Goal: Task Accomplishment & Management: Manage account settings

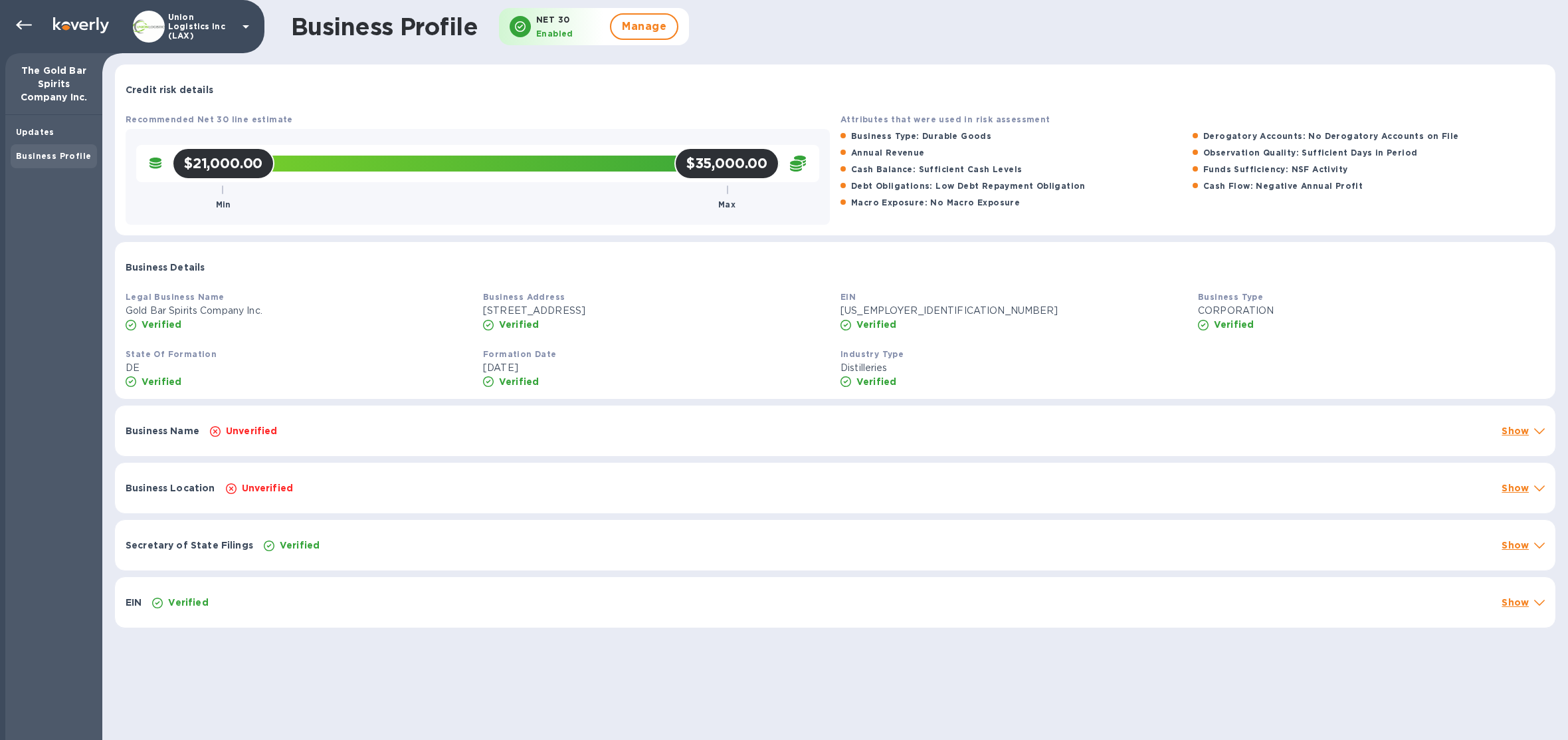
click at [157, 41] on div at bounding box center [148, 27] width 32 height 32
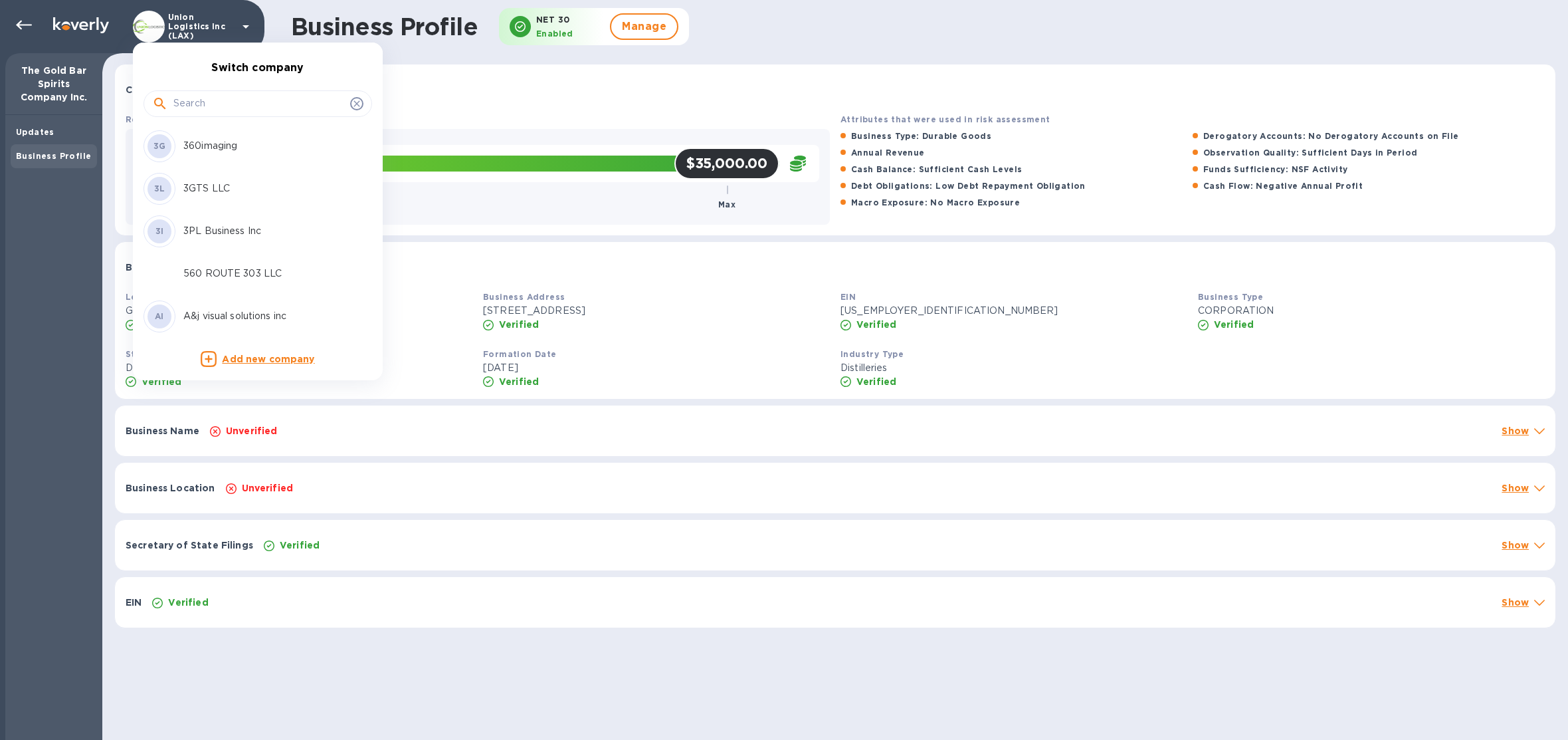
click at [190, 101] on input "text" at bounding box center [259, 104] width 171 height 20
type input "bright"
click at [209, 134] on div "BL Bright Light US LLC" at bounding box center [247, 146] width 207 height 32
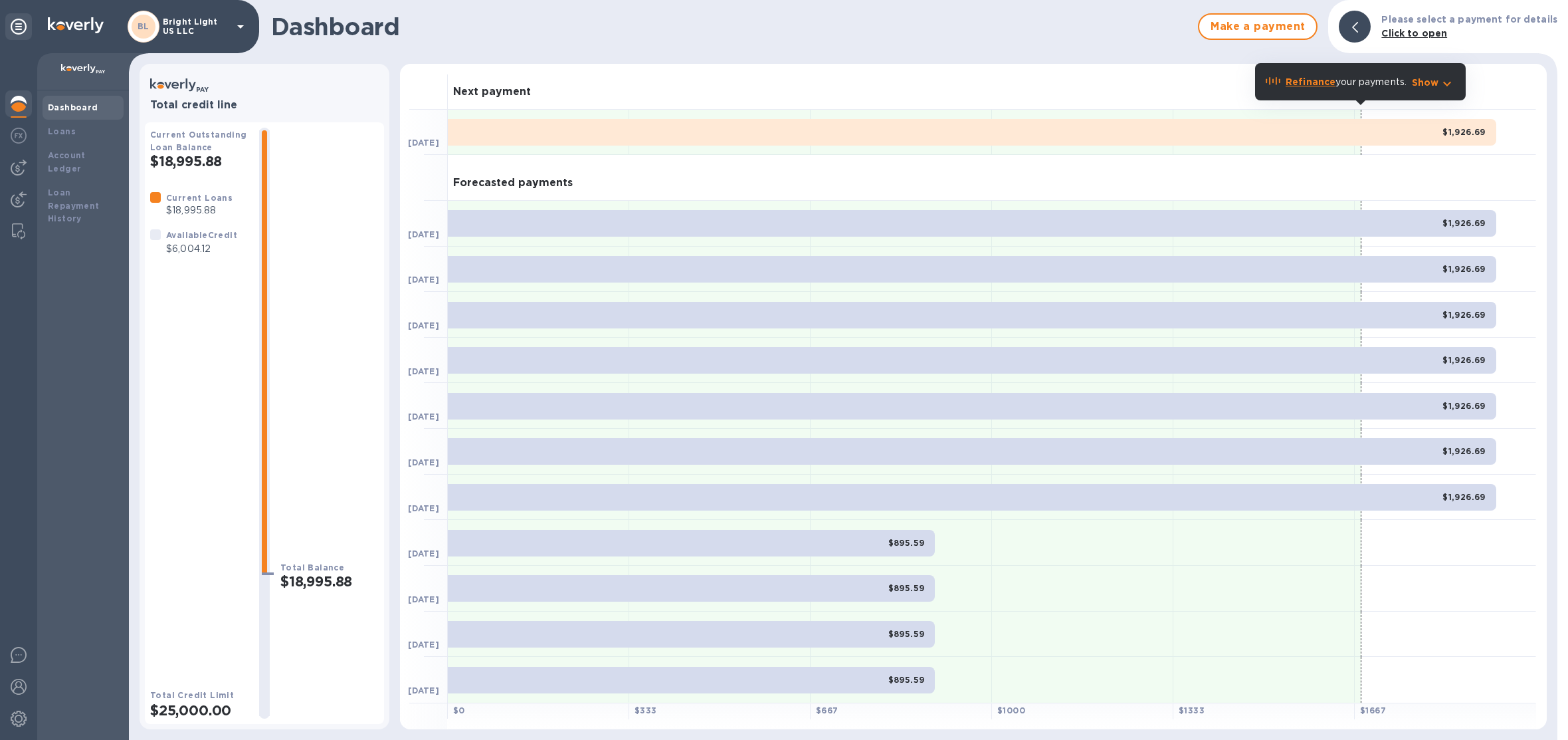
click at [203, 19] on p "Bright Light US LLC" at bounding box center [196, 26] width 67 height 19
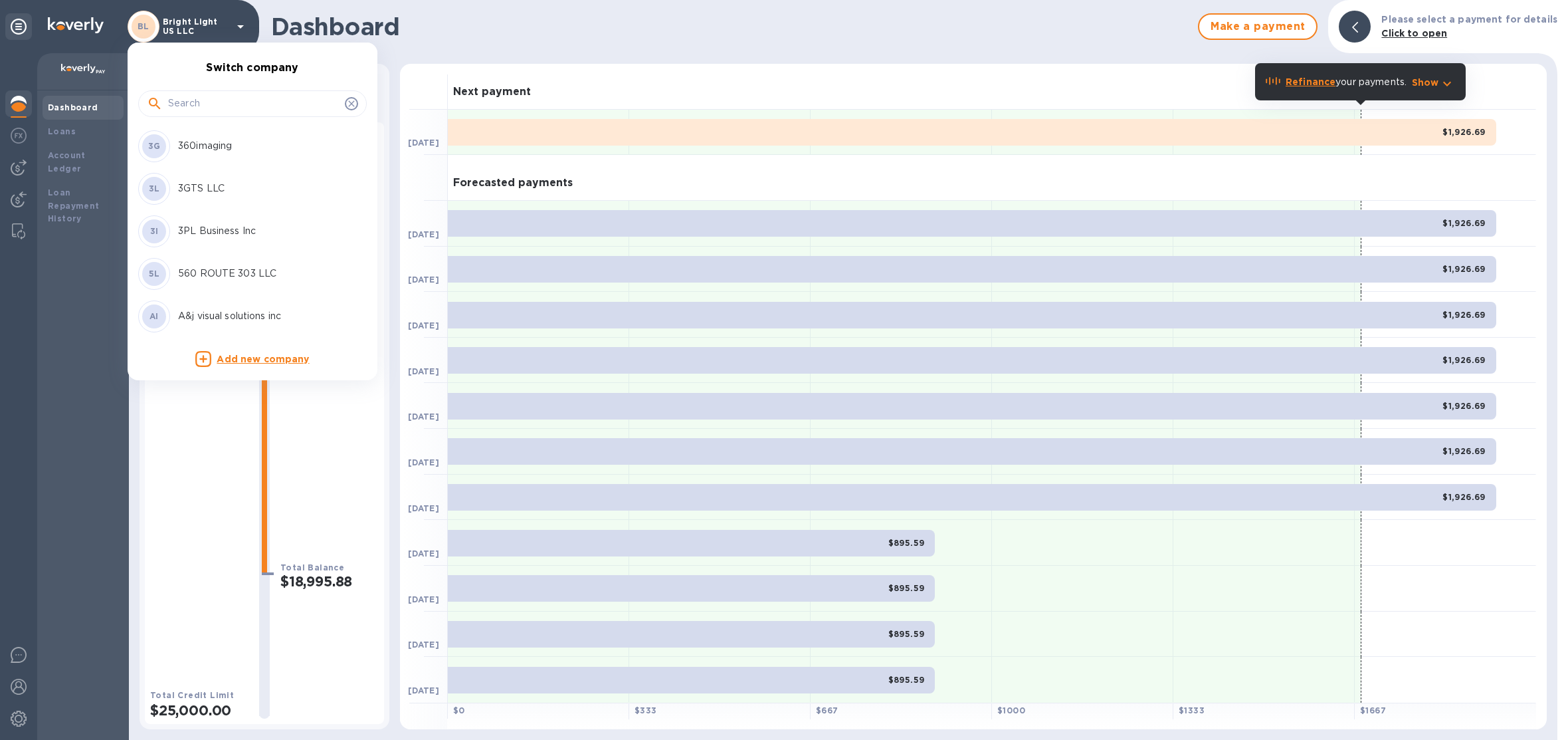
click at [212, 104] on input "text" at bounding box center [254, 104] width 171 height 20
click at [210, 115] on div at bounding box center [253, 104] width 229 height 27
click at [215, 113] on input "text" at bounding box center [254, 104] width 171 height 20
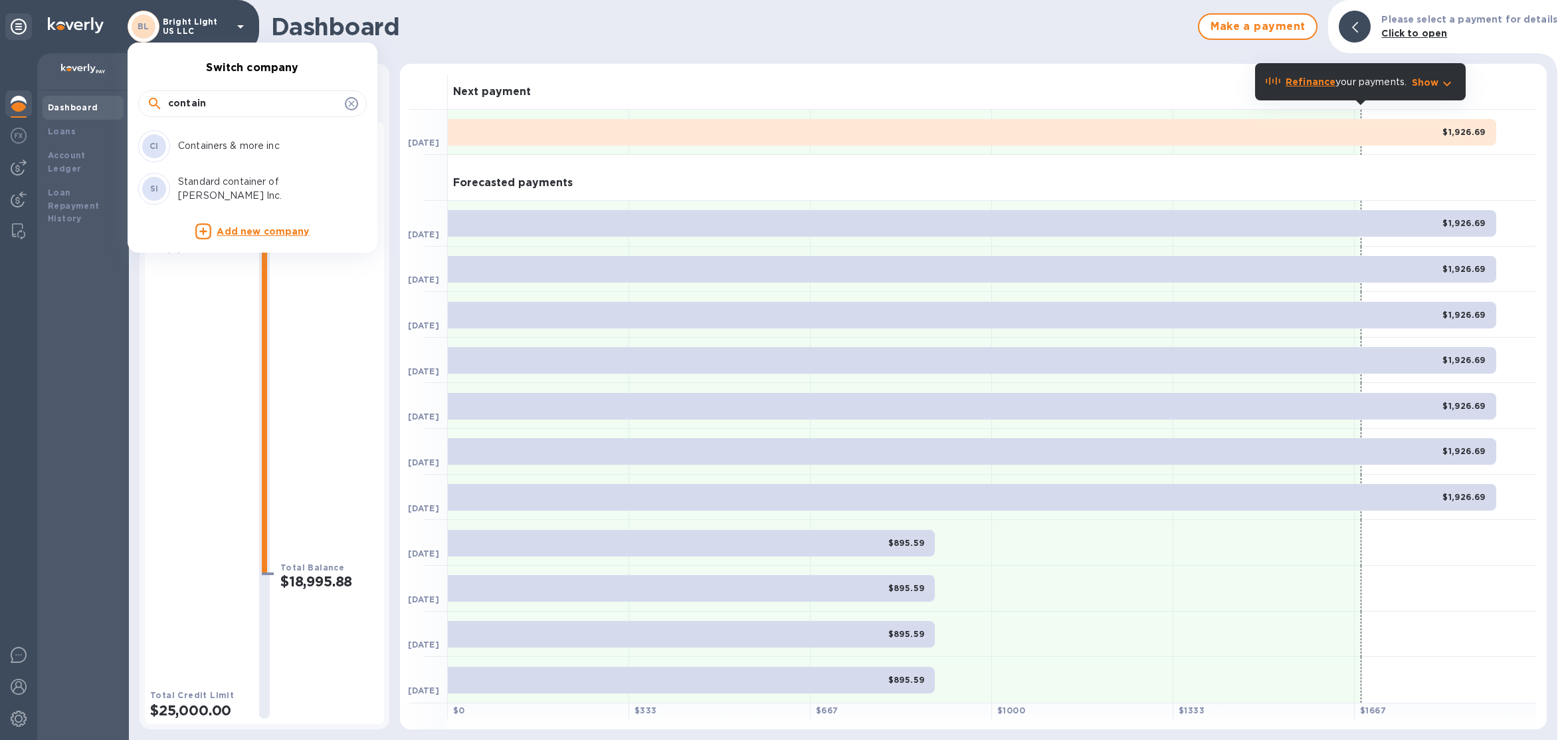
type input "contain"
click at [235, 139] on p "Containers & more inc" at bounding box center [262, 145] width 167 height 14
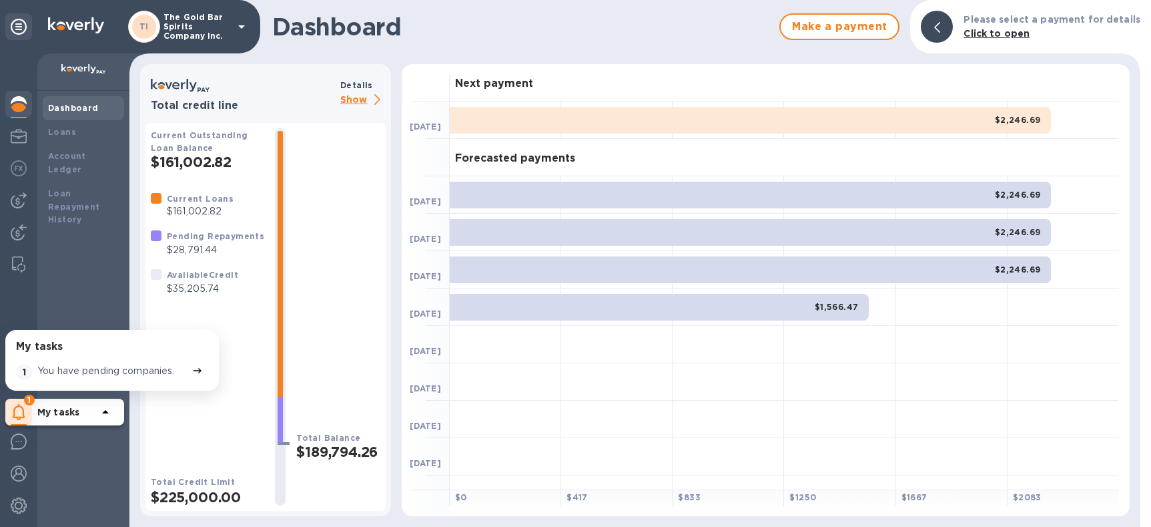
click at [176, 27] on p "The Gold Bar Spirits Company Inc." at bounding box center [197, 27] width 67 height 28
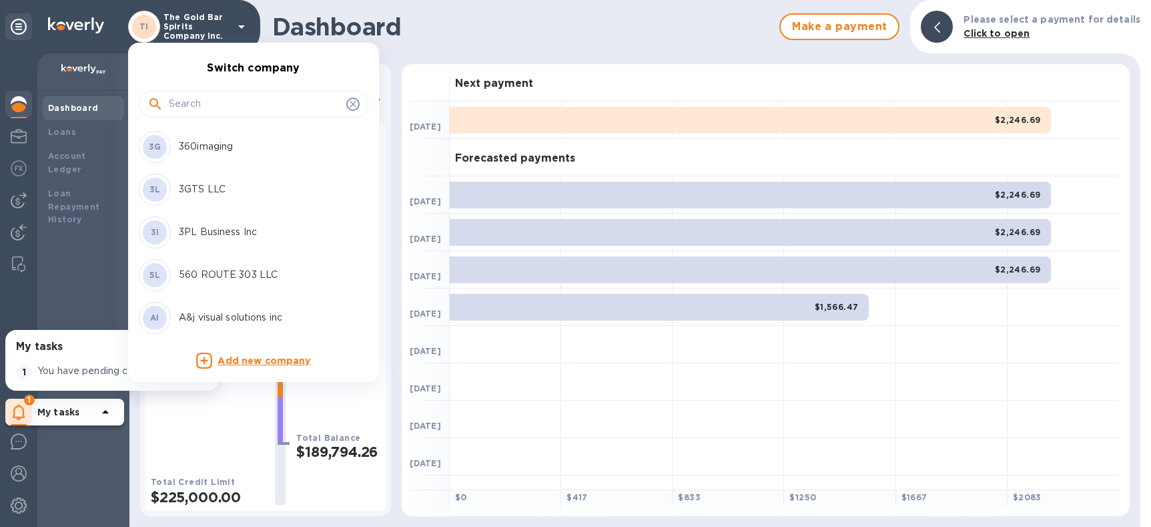
click at [189, 99] on input "text" at bounding box center [255, 104] width 172 height 20
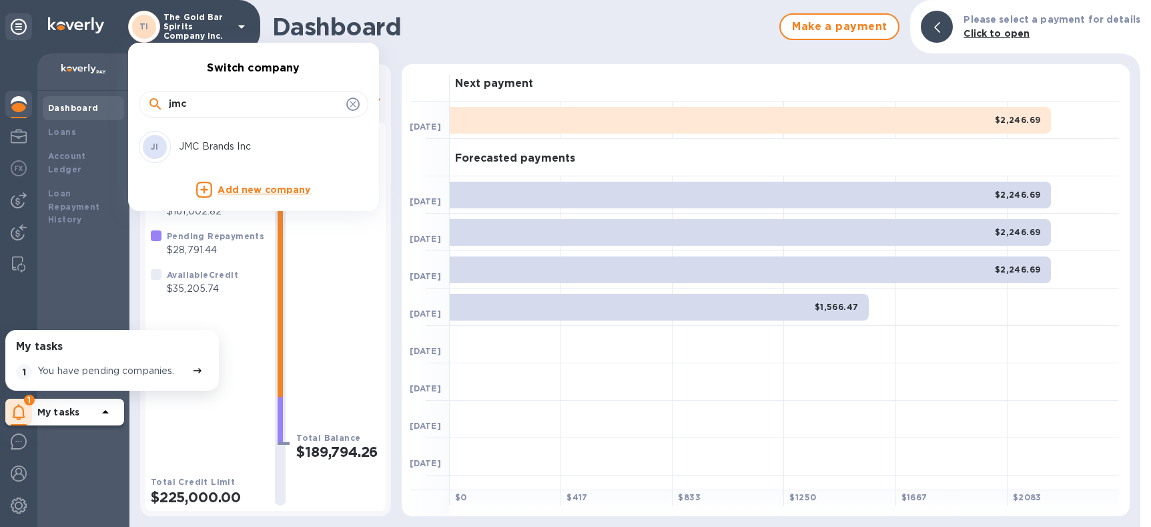
type input "jmc"
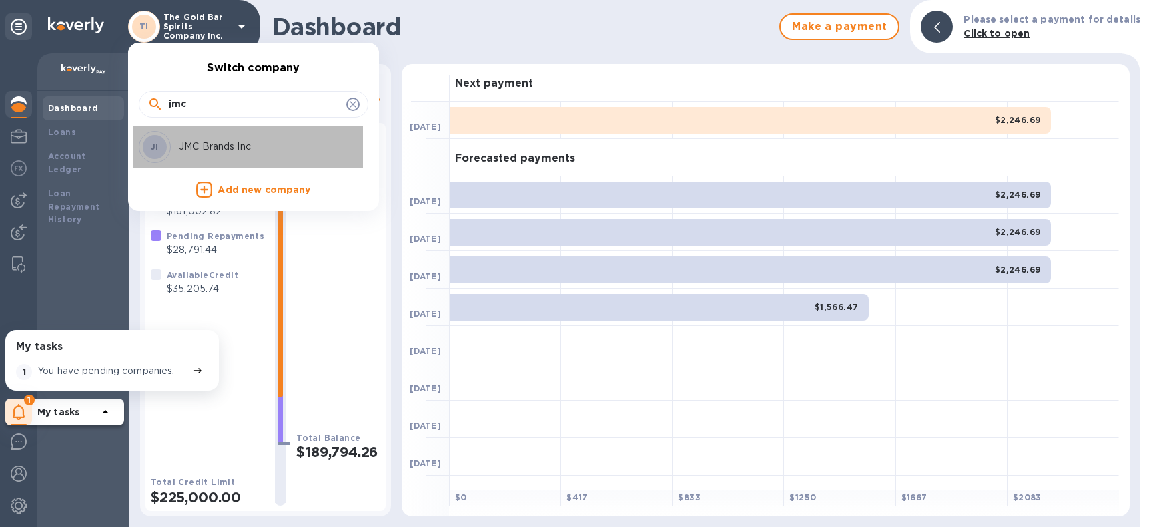
click at [209, 137] on div "JI JMC Brands Inc" at bounding box center [243, 147] width 208 height 32
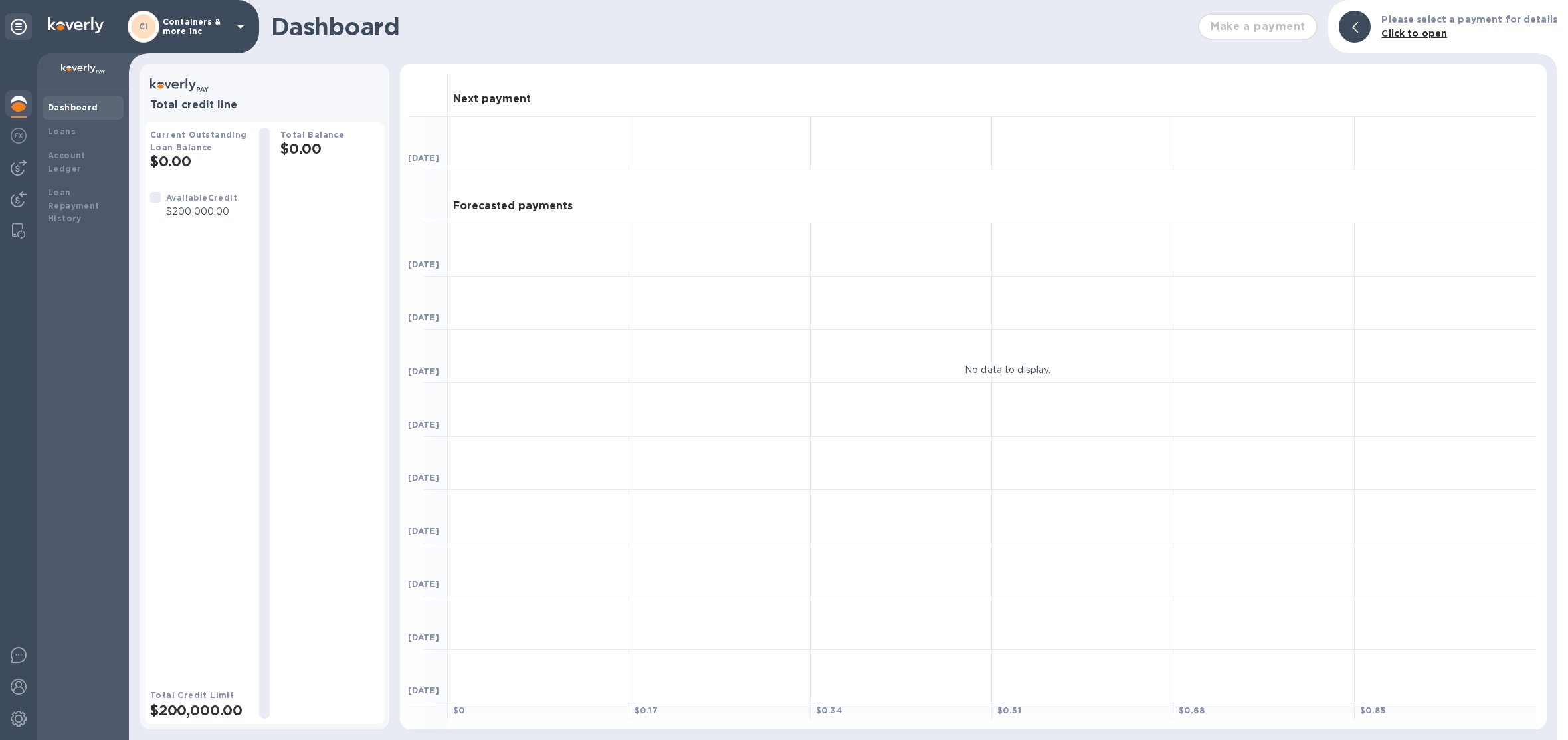
click at [201, 39] on div "CI Containers & more inc" at bounding box center [187, 27] width 120 height 32
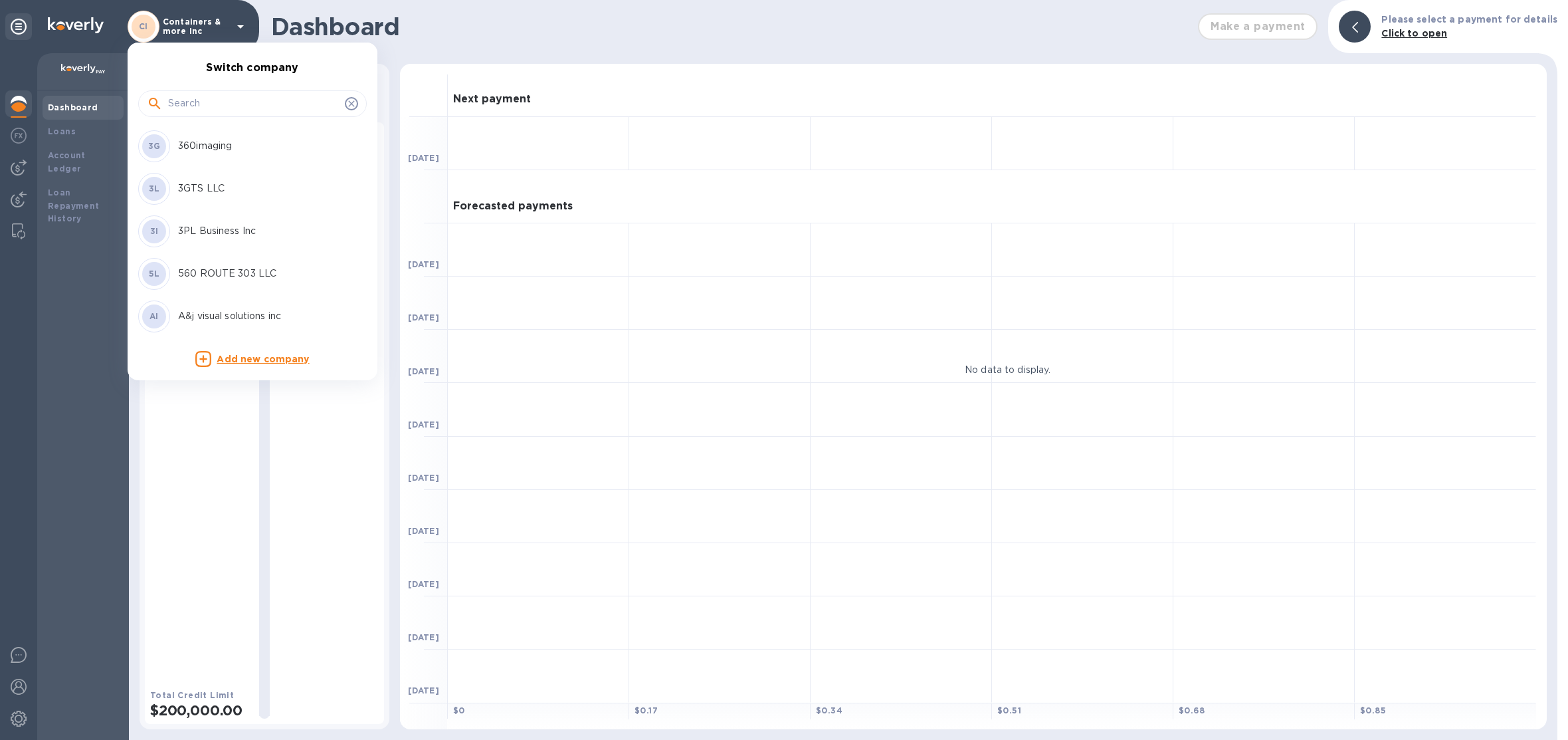
click at [210, 101] on input "text" at bounding box center [254, 104] width 171 height 20
type input "eco"
